Goal: Task Accomplishment & Management: Manage account settings

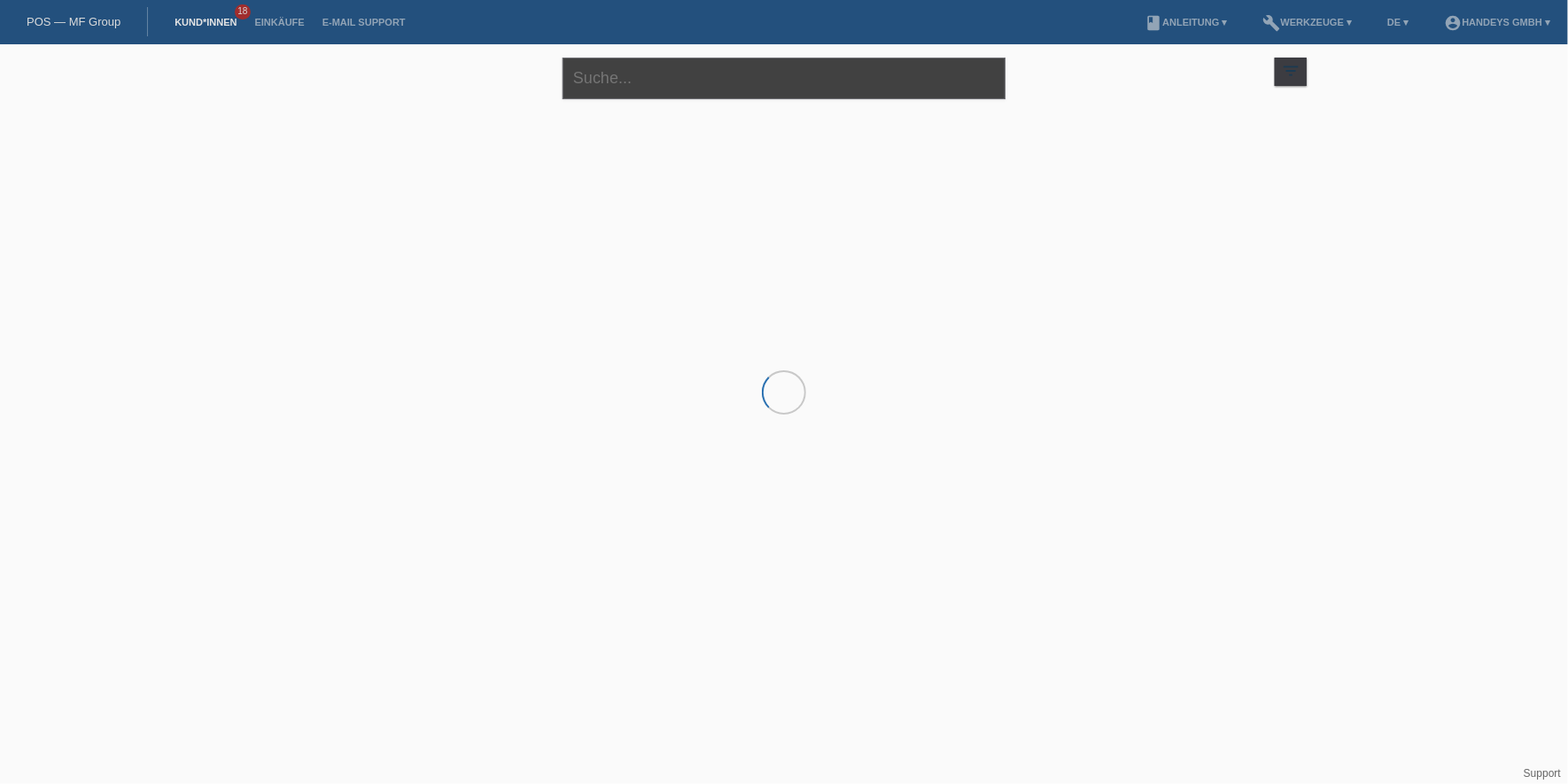
click at [622, 65] on input "text" at bounding box center [784, 78] width 443 height 42
type input "o"
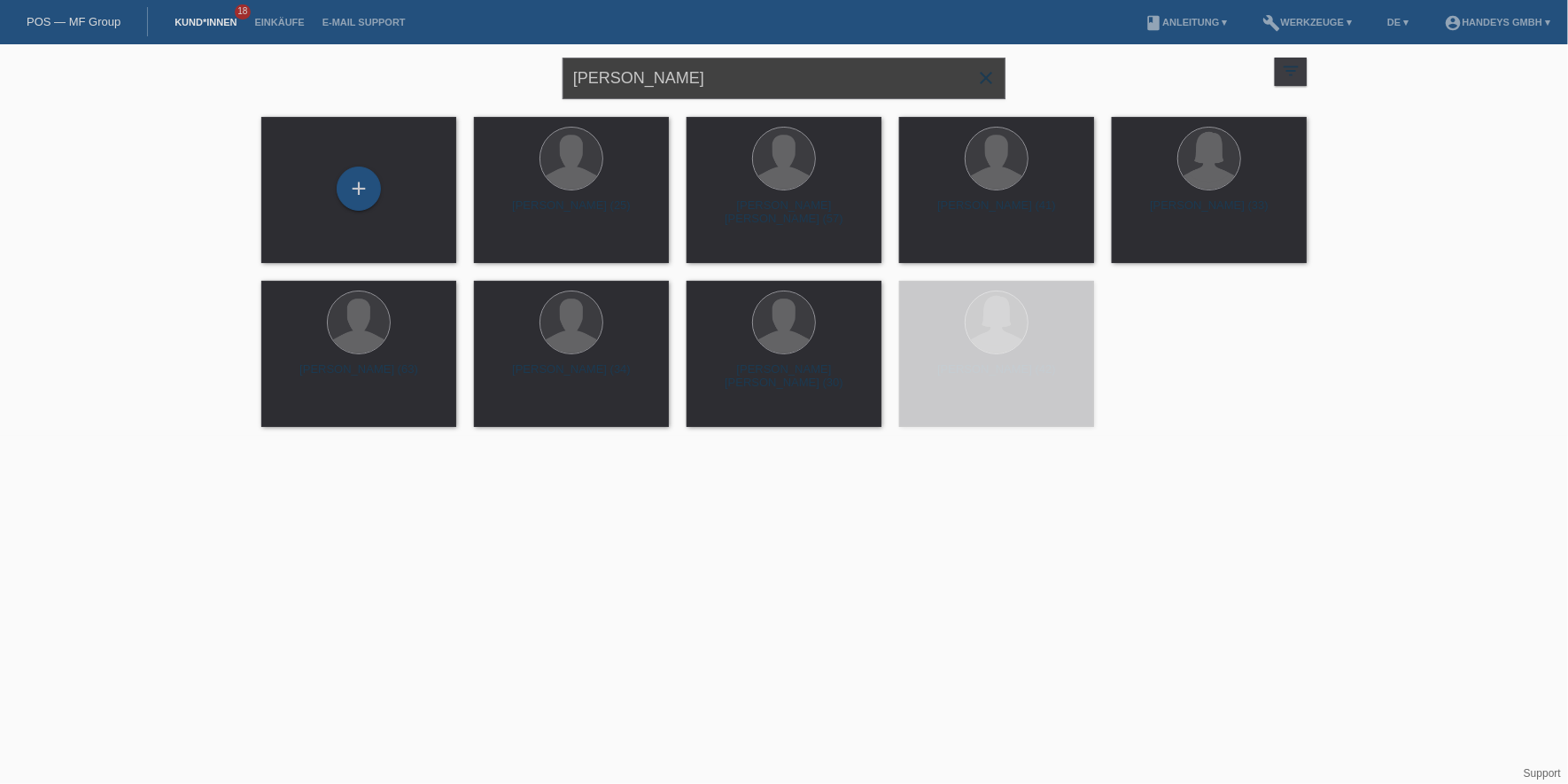
type input "pelin sahin"
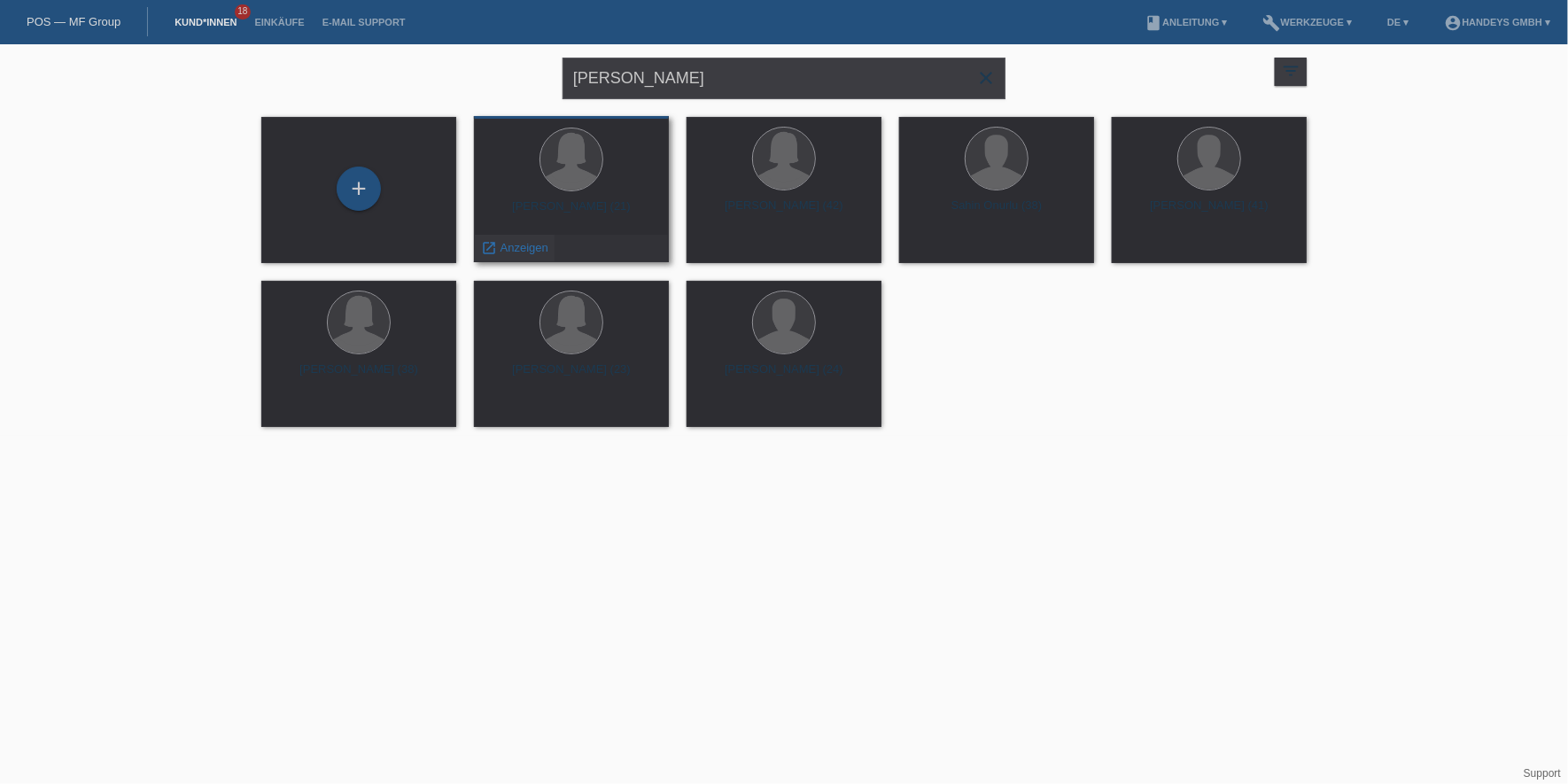
click at [534, 254] on span "Anzeigen" at bounding box center [524, 248] width 48 height 14
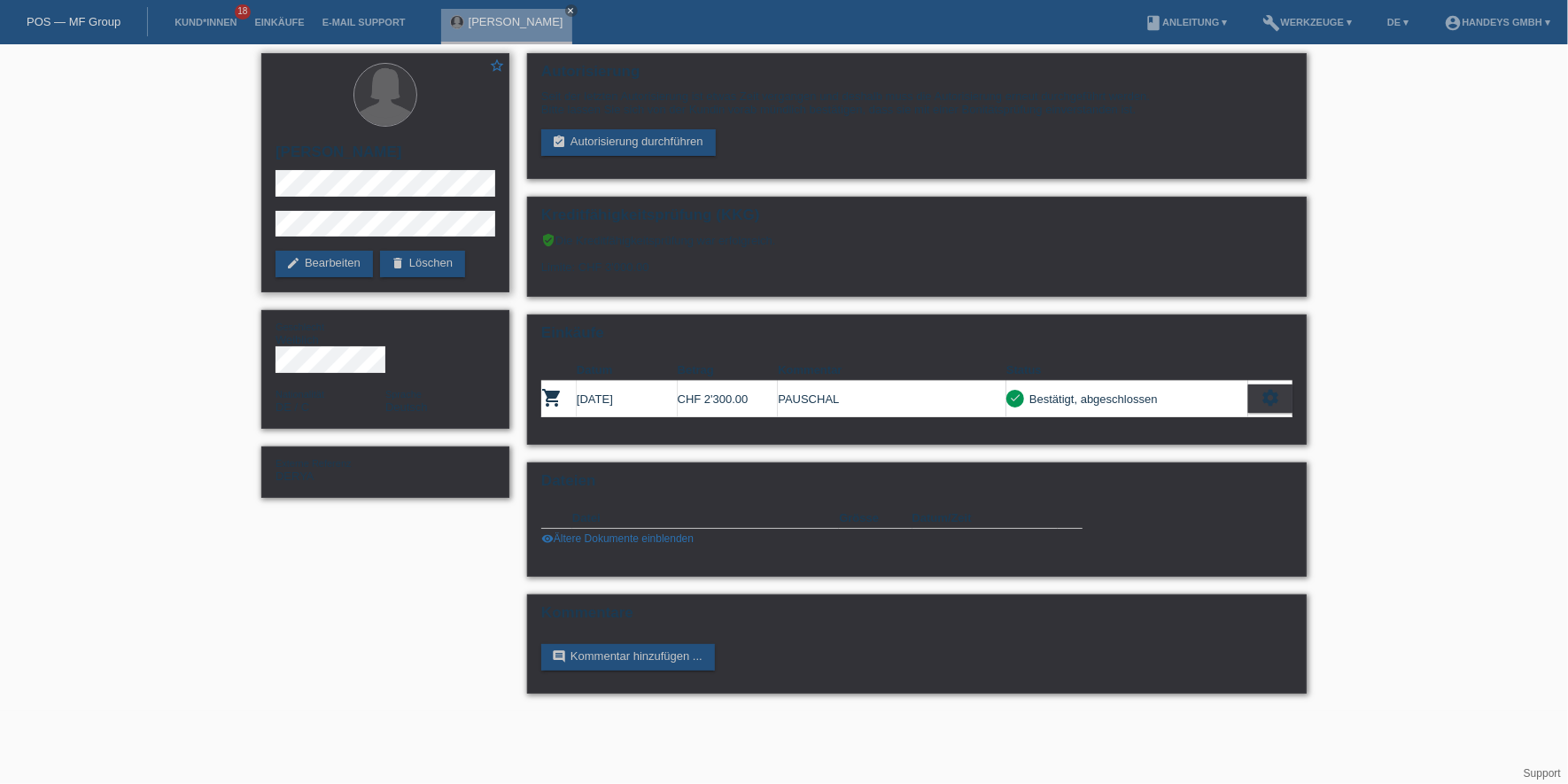
click at [347, 277] on div "star_border [PERSON_NAME] edit Bearbeiten delete Löschen" at bounding box center [385, 173] width 248 height 239
click at [346, 272] on link "edit Bearbeiten" at bounding box center [324, 264] width 97 height 26
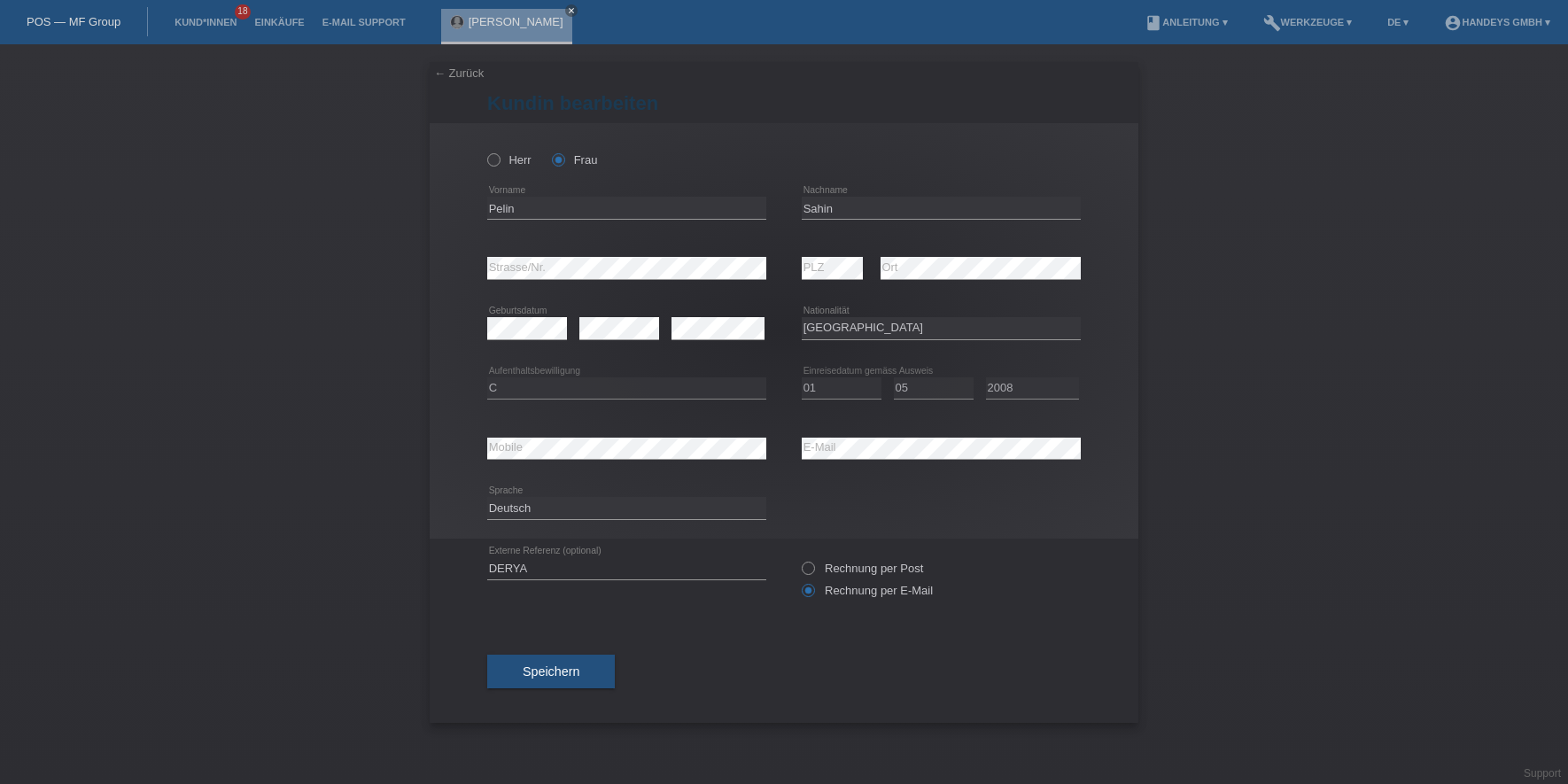
select select "DE"
select select "C"
select select "01"
select select "05"
select select "2008"
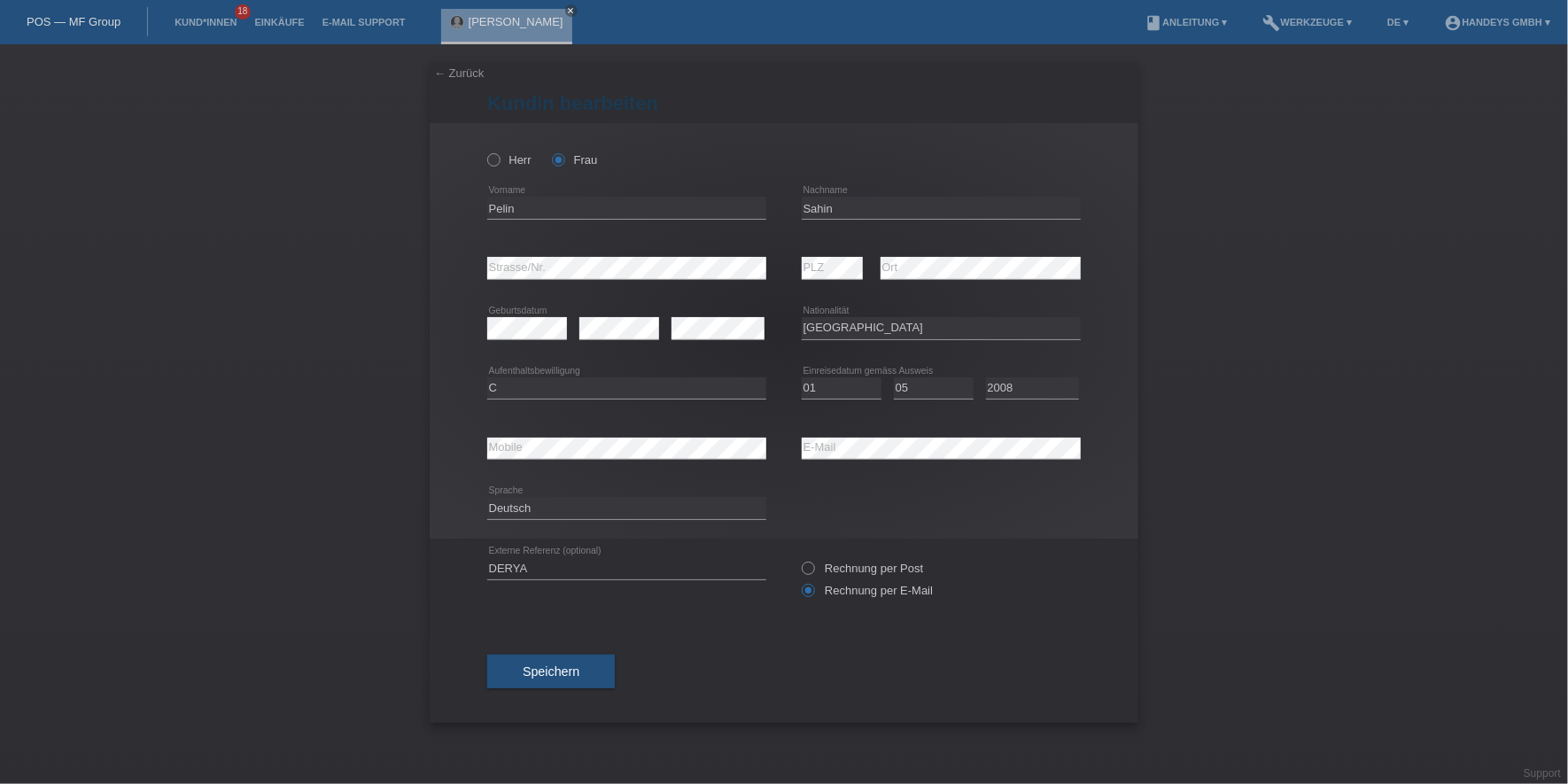
click at [1311, 676] on div "← Zurück Kundin bearbeiten Herr Frau Pelin error Vorname Sahin" at bounding box center [784, 414] width 1568 height 740
